Goal: Register for event/course

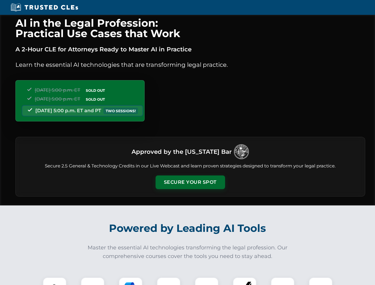
click at [190, 182] on button "Secure Your Spot" at bounding box center [190, 182] width 69 height 14
click at [55, 281] on img at bounding box center [54, 289] width 17 height 17
click at [93, 281] on div at bounding box center [93, 289] width 24 height 24
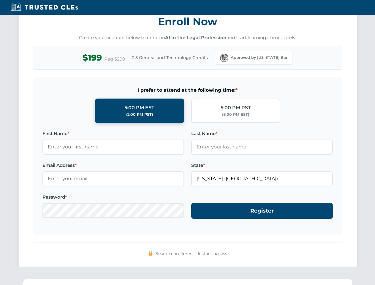
scroll to position [583, 0]
